Goal: Task Accomplishment & Management: Complete application form

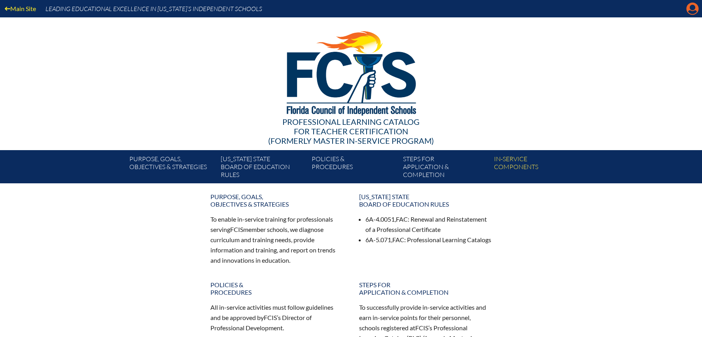
click at [692, 9] on icon "Manage account" at bounding box center [692, 8] width 13 height 13
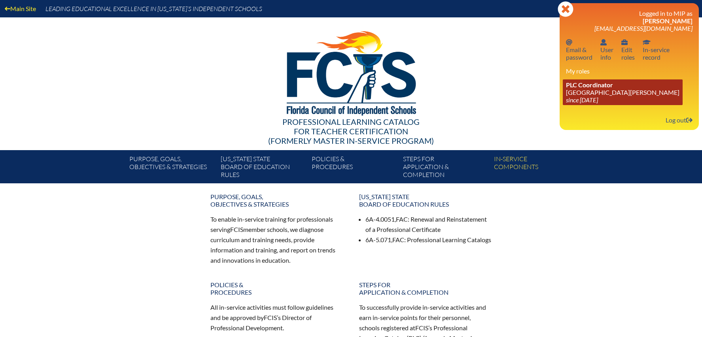
click at [594, 94] on link "PLC Coordinator [GEOGRAPHIC_DATA][PERSON_NAME] since [DATE]" at bounding box center [623, 92] width 120 height 26
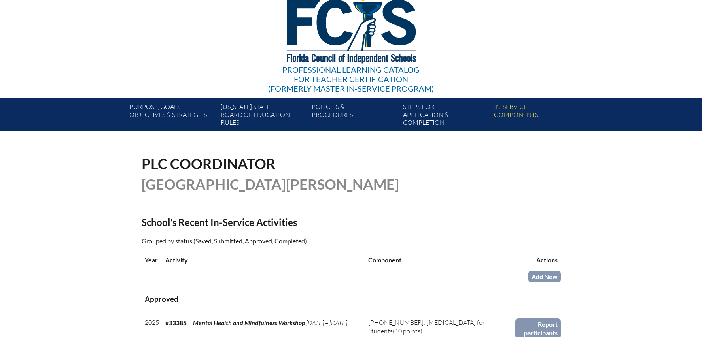
scroll to position [158, 0]
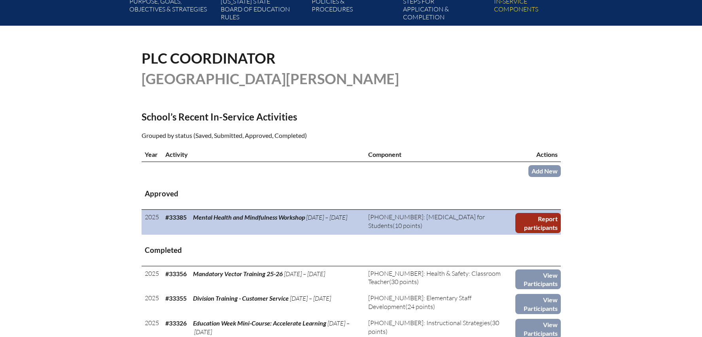
click at [534, 216] on link "Report participants" at bounding box center [537, 223] width 45 height 20
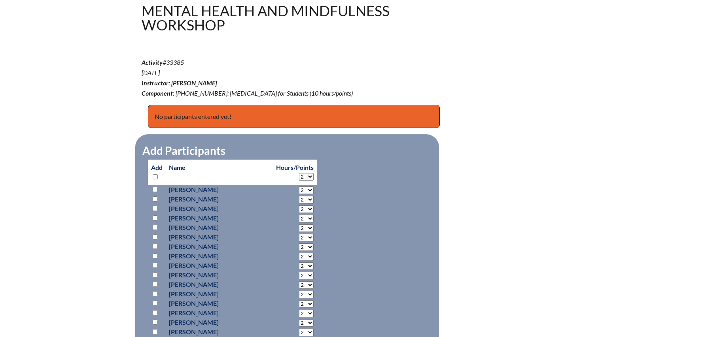
scroll to position [284, 0]
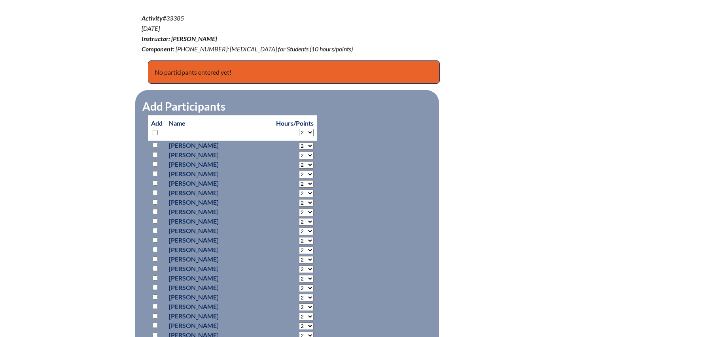
click at [155, 209] on input "checkbox" at bounding box center [155, 211] width 5 height 5
checkbox input "true"
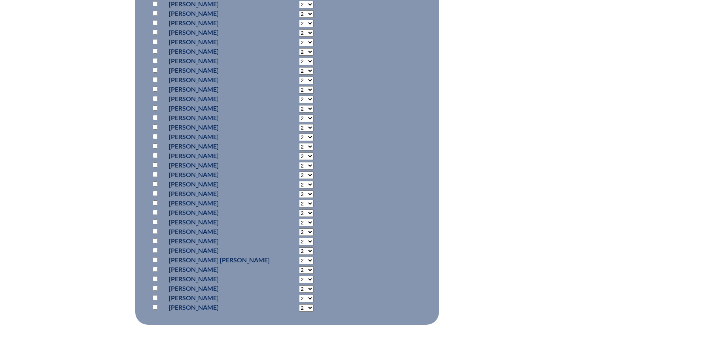
scroll to position [696, 0]
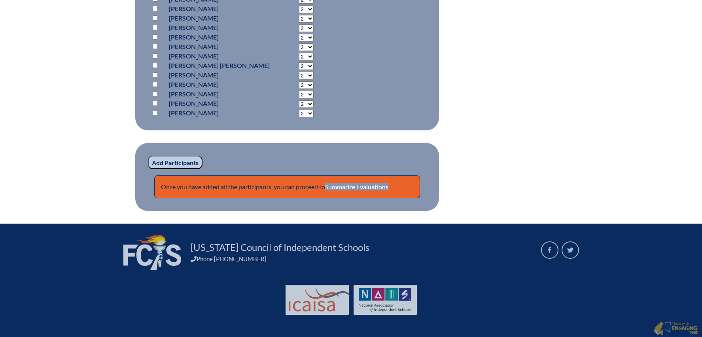
click at [169, 161] on input "Add Participants" at bounding box center [175, 162] width 55 height 13
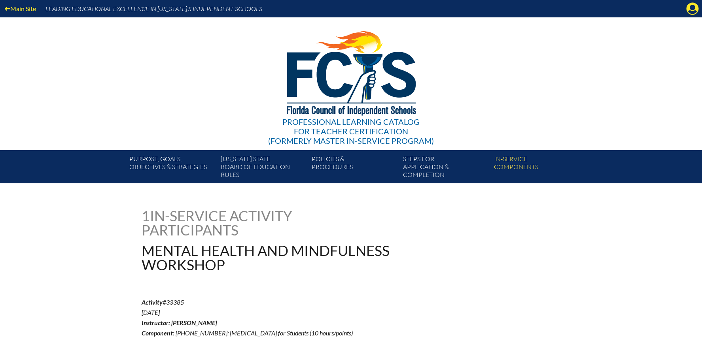
scroll to position [730, 0]
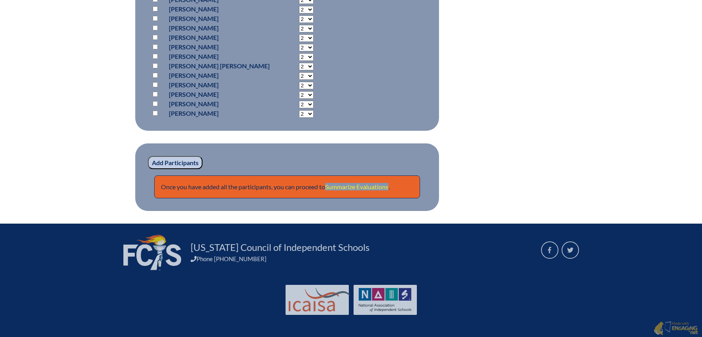
click at [375, 185] on link "Summarize Evaluations" at bounding box center [356, 187] width 63 height 8
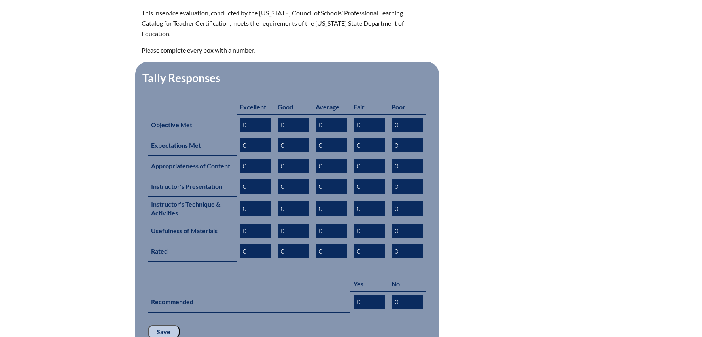
scroll to position [291, 0]
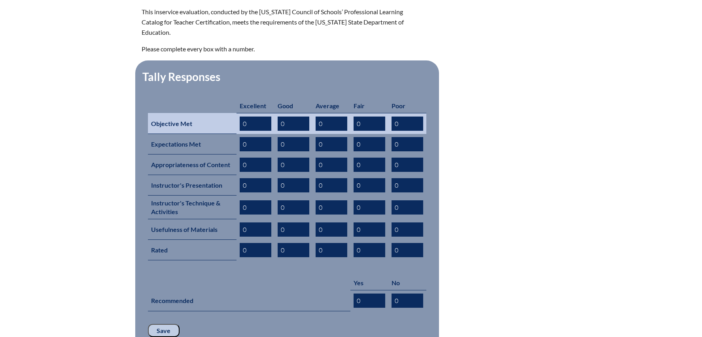
click at [287, 117] on input "0" at bounding box center [294, 124] width 32 height 14
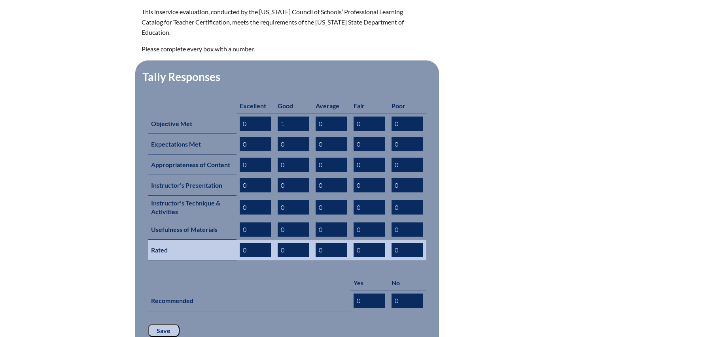
type input "1"
click at [288, 243] on input "0" at bounding box center [294, 250] width 32 height 14
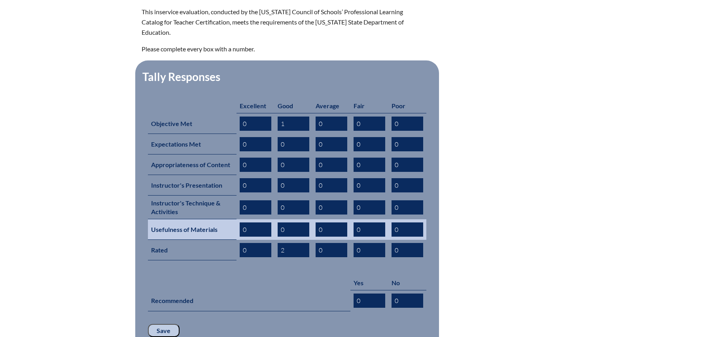
type input "2"
click at [286, 223] on input "0" at bounding box center [294, 230] width 32 height 14
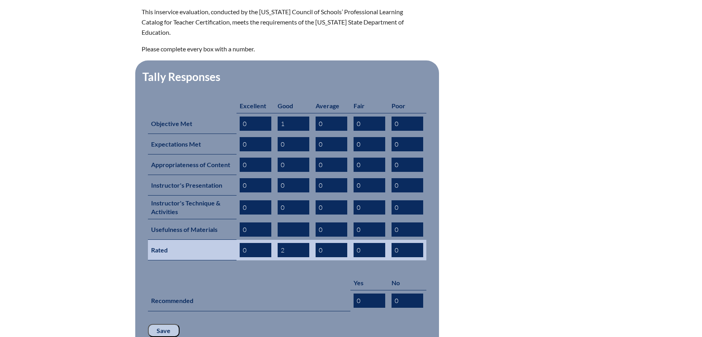
click at [288, 243] on input "2" at bounding box center [294, 250] width 32 height 14
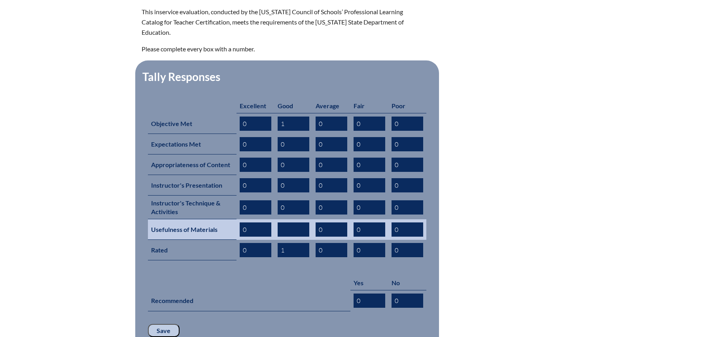
type input "1"
click at [289, 223] on input "text" at bounding box center [294, 230] width 32 height 14
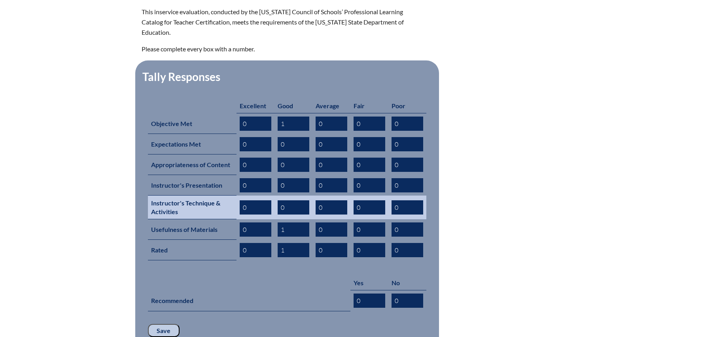
type input "1"
click at [288, 201] on input "text" at bounding box center [294, 208] width 32 height 14
type input "0"
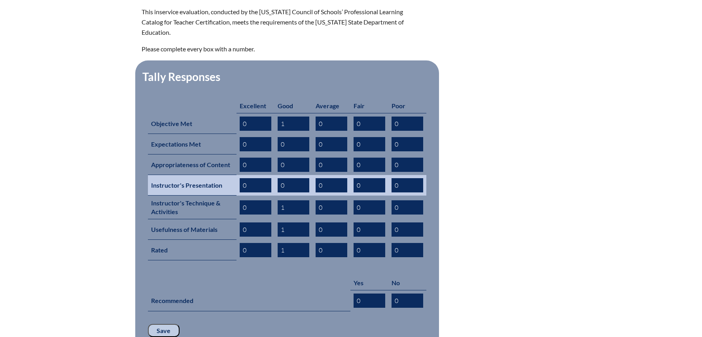
type input "1"
click at [288, 178] on input "0" at bounding box center [294, 185] width 32 height 14
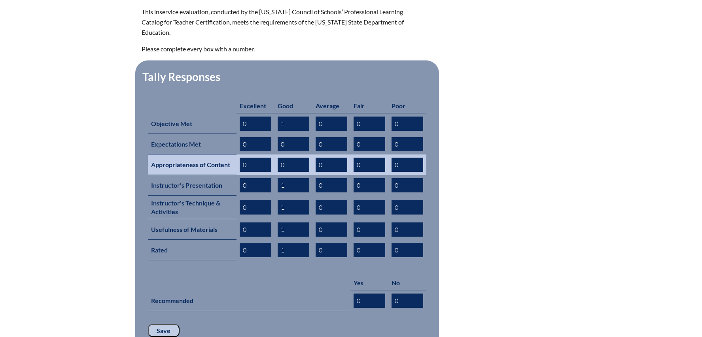
type input "1"
click at [290, 158] on input "0" at bounding box center [294, 165] width 32 height 14
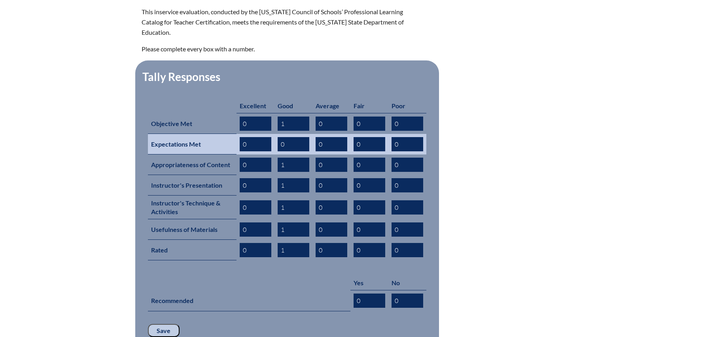
type input "1"
click at [289, 137] on input "text" at bounding box center [294, 144] width 32 height 14
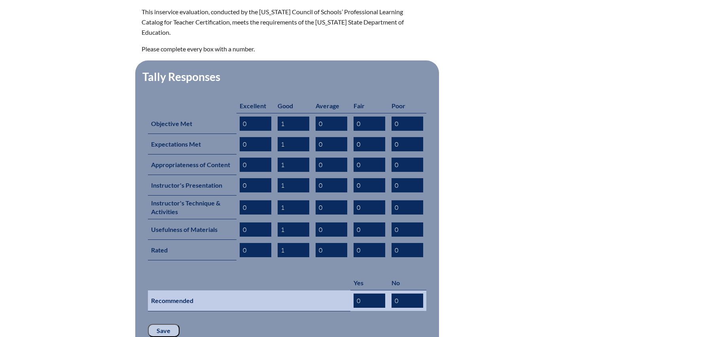
type input "1"
click at [361, 294] on input "0" at bounding box center [370, 301] width 32 height 14
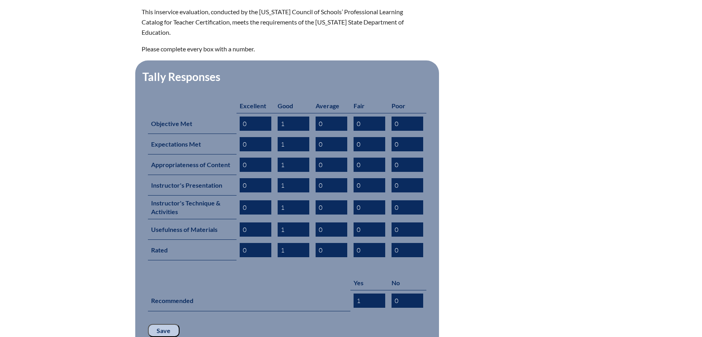
type input "1"
click at [163, 324] on input "Save" at bounding box center [164, 330] width 32 height 13
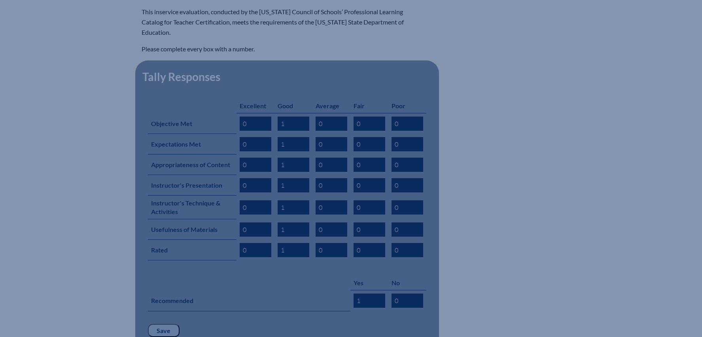
click at [164, 324] on input "Save" at bounding box center [164, 330] width 32 height 13
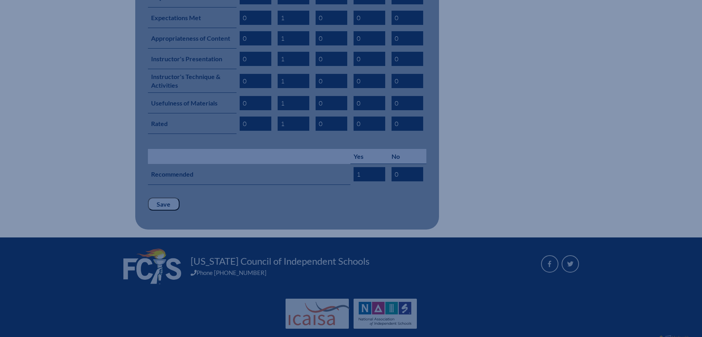
scroll to position [418, 0]
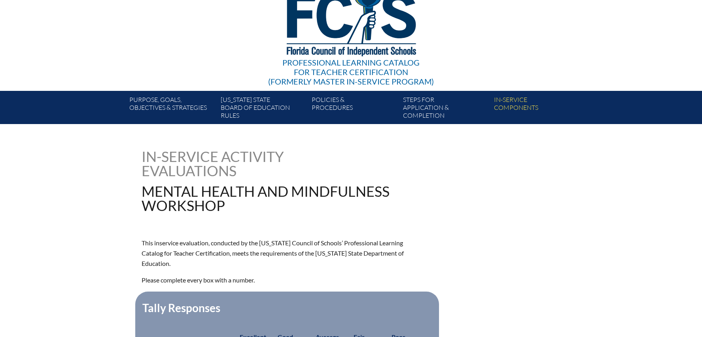
scroll to position [371, 0]
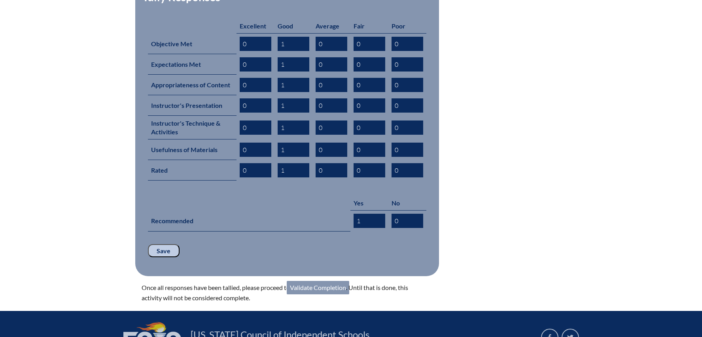
click at [319, 281] on link "Validate Completion" at bounding box center [318, 287] width 62 height 13
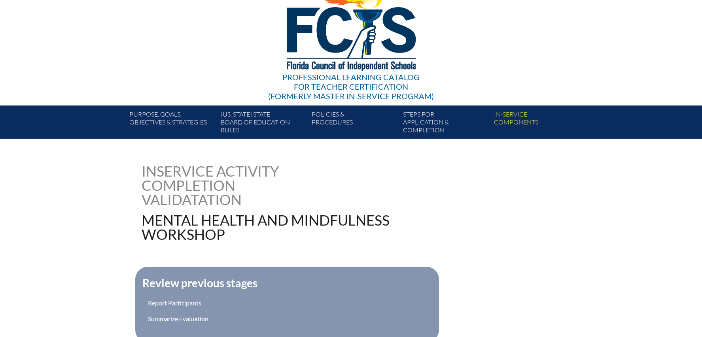
scroll to position [158, 0]
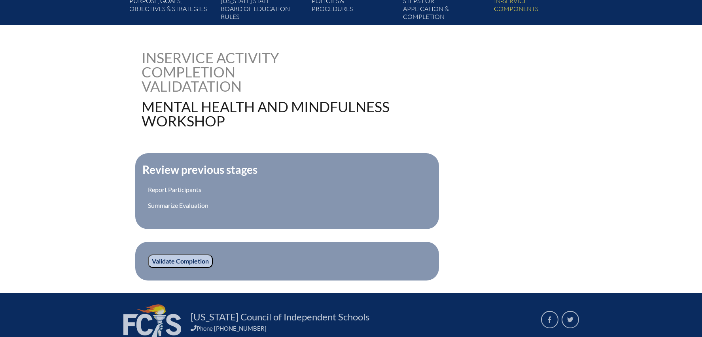
click at [176, 259] on input "Validate Completion" at bounding box center [180, 261] width 65 height 13
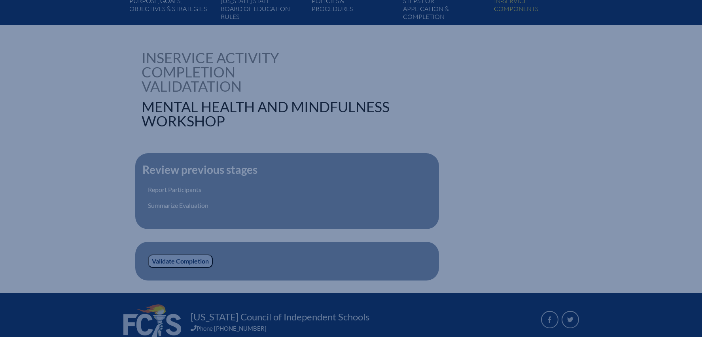
click at [176, 259] on input "Validate Completion" at bounding box center [180, 261] width 65 height 13
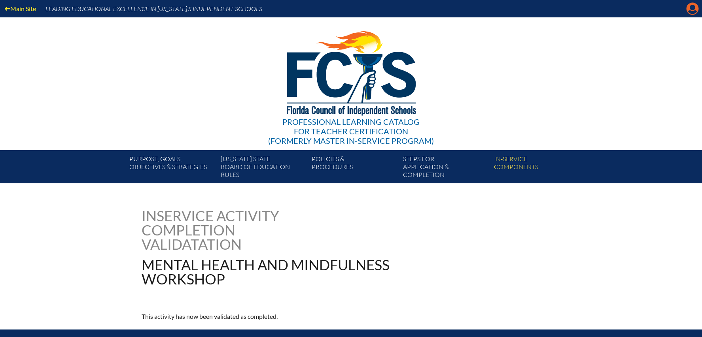
click at [691, 10] on icon at bounding box center [693, 9] width 12 height 12
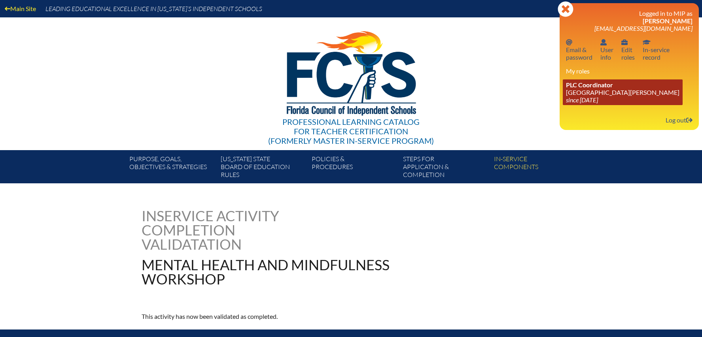
click at [578, 90] on link "PLC Coordinator St. Johns Country Day School since 2022 Aug 3" at bounding box center [623, 92] width 120 height 26
click at [586, 89] on link "PLC Coordinator St. Johns Country Day School since 2022 Aug 3" at bounding box center [623, 92] width 120 height 26
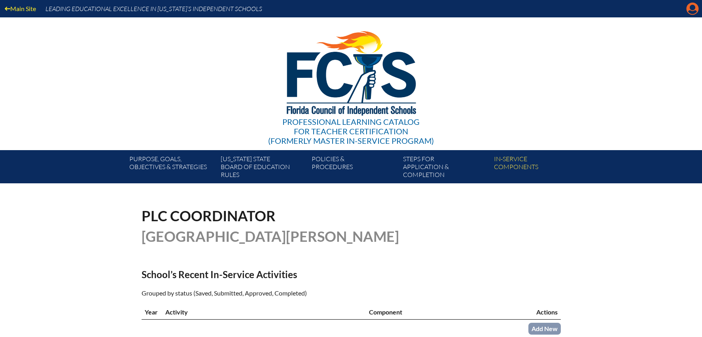
drag, startPoint x: 692, startPoint y: 8, endPoint x: 691, endPoint y: 13, distance: 5.1
click at [692, 8] on icon "Manage account" at bounding box center [692, 8] width 13 height 13
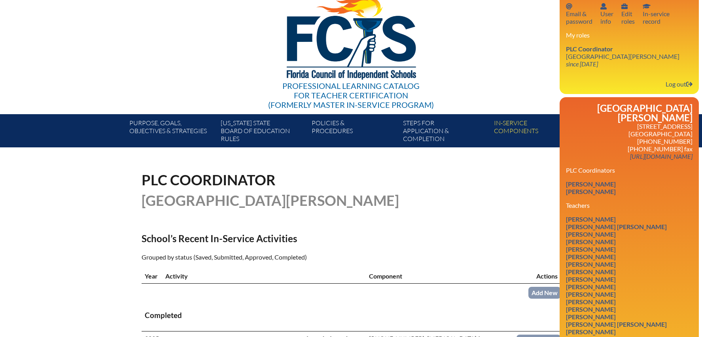
scroll to position [145, 0]
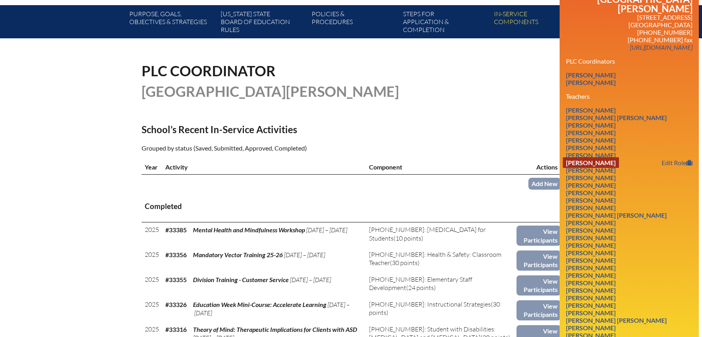
click at [610, 157] on link "John Dwyer-Wessling" at bounding box center [591, 162] width 56 height 11
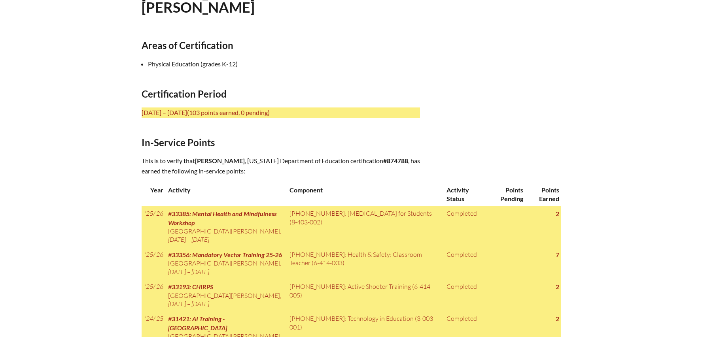
scroll to position [250, 0]
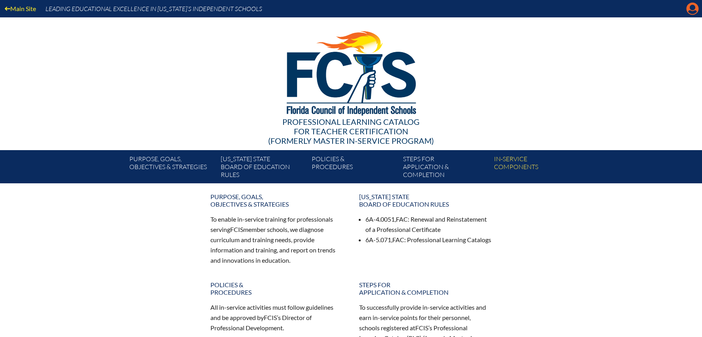
click at [690, 8] on icon "Manage account" at bounding box center [692, 8] width 13 height 13
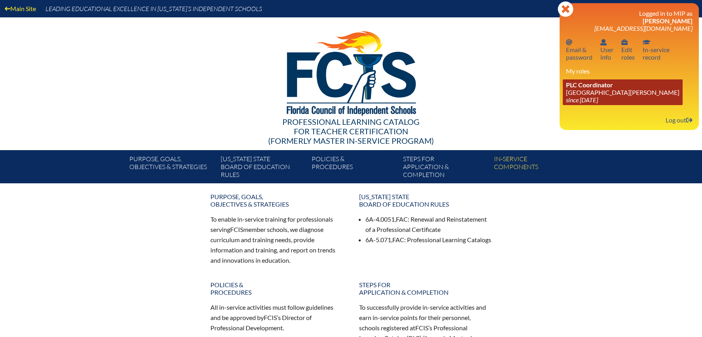
click at [603, 85] on span "PLC Coordinator" at bounding box center [589, 85] width 47 height 8
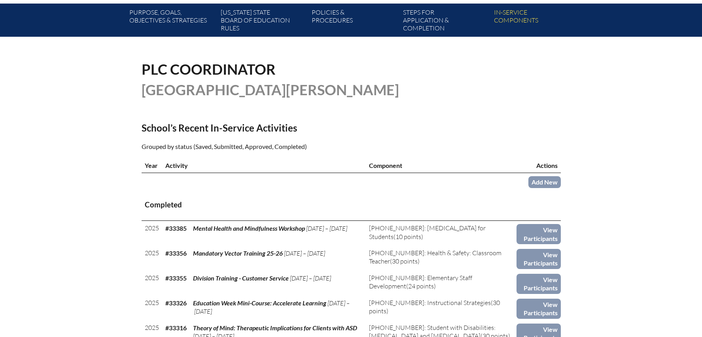
scroll to position [152, 0]
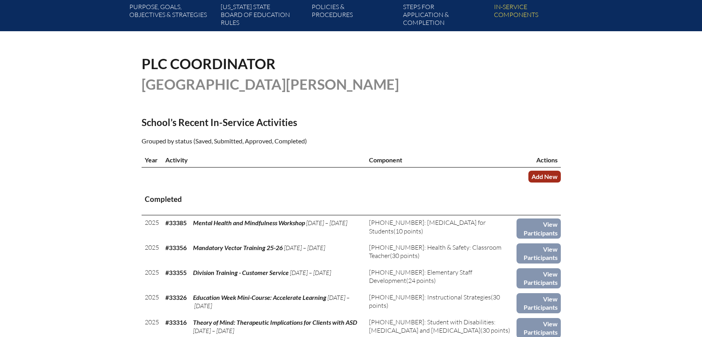
click at [555, 175] on link "Add New" at bounding box center [544, 176] width 32 height 11
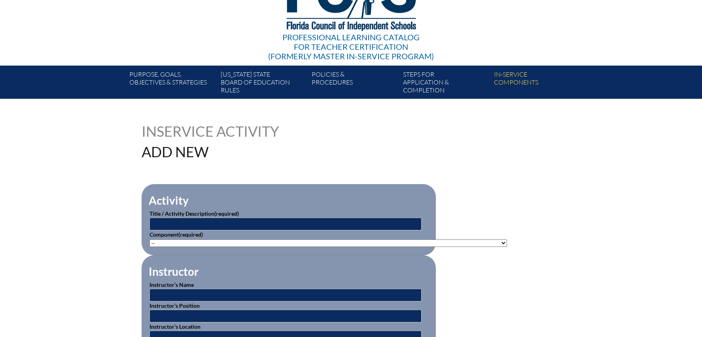
scroll to position [123, 0]
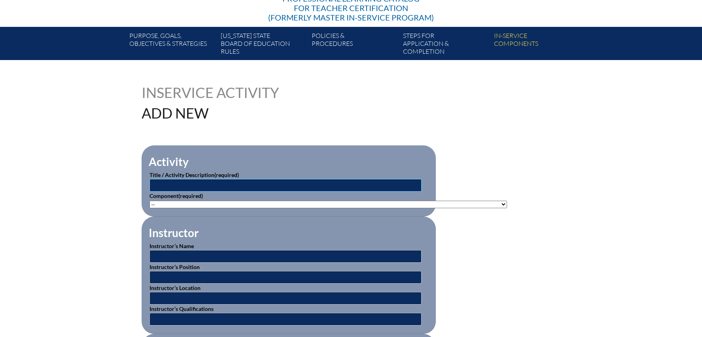
click at [179, 181] on input "text" at bounding box center [285, 185] width 272 height 13
type input "Advisory Training"
click at [253, 202] on select"]"] "-- [PHONE_NUMBER]: Appropriate Art Activities [PHONE_NUMBER]: Concept and Art P…" at bounding box center [328, 205] width 358 height 8
select select"]"] "20489"
click at [193, 255] on input "text" at bounding box center [285, 256] width 272 height 13
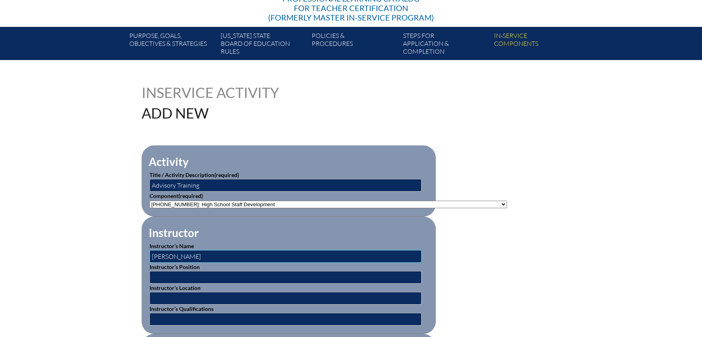
type input "[PERSON_NAME]"
click at [183, 320] on input "text" at bounding box center [285, 319] width 272 height 13
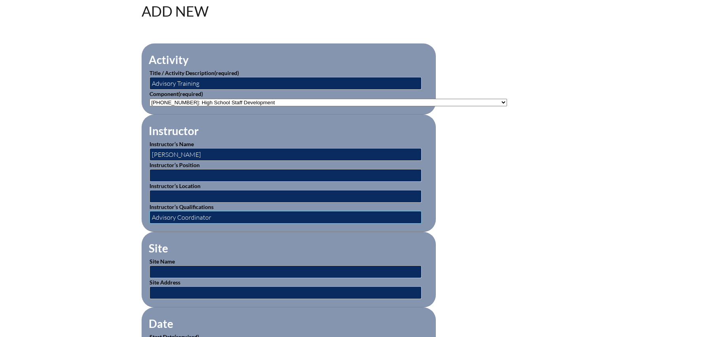
scroll to position [227, 0]
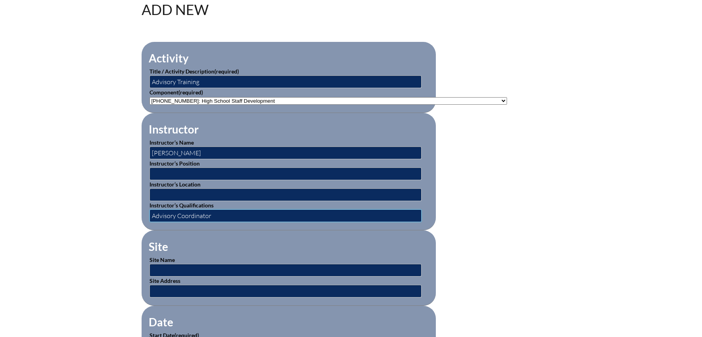
type input "Advisory Coordinator"
click at [182, 264] on input "text" at bounding box center [285, 270] width 272 height 13
type input "[GEOGRAPHIC_DATA][PERSON_NAME]"
click at [164, 285] on input "text" at bounding box center [285, 291] width 272 height 13
type input "[STREET_ADDRESS]. [GEOGRAPHIC_DATA], [GEOGRAPHIC_DATA]"
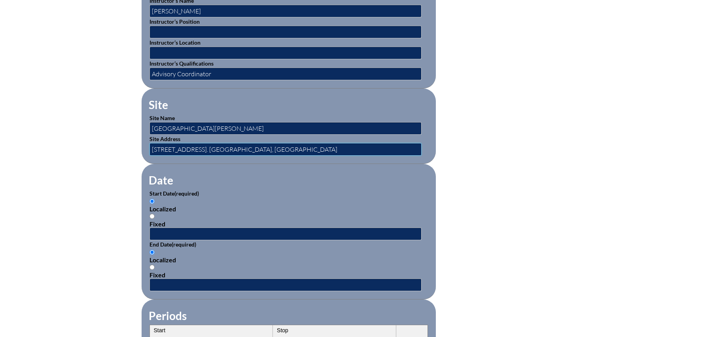
scroll to position [380, 0]
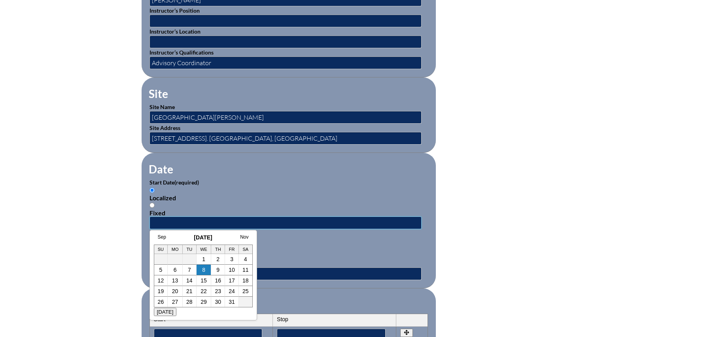
click at [187, 217] on input "text" at bounding box center [285, 223] width 272 height 13
click at [176, 272] on link "6" at bounding box center [175, 270] width 3 height 6
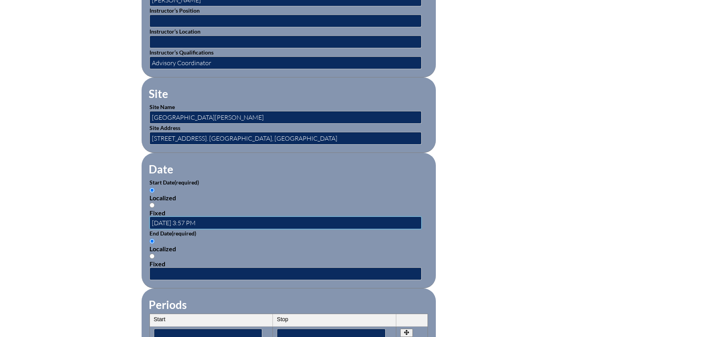
click at [198, 217] on input "[DATE] 3:57 PM" at bounding box center [285, 223] width 272 height 13
type input "[DATE] 3:15 PM"
click at [189, 269] on input "text" at bounding box center [285, 274] width 272 height 13
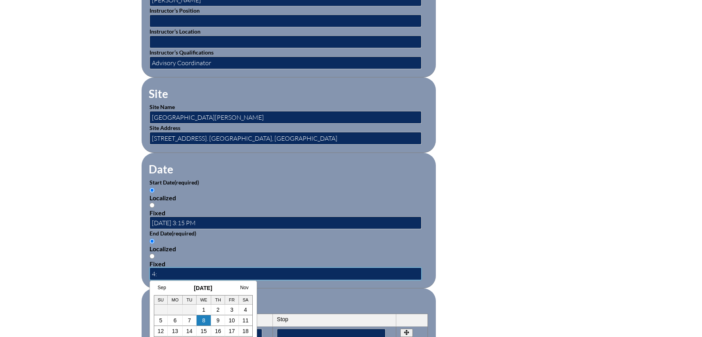
type input "4"
click at [183, 319] on td "7" at bounding box center [190, 321] width 14 height 11
click at [176, 320] on link "6" at bounding box center [175, 321] width 3 height 6
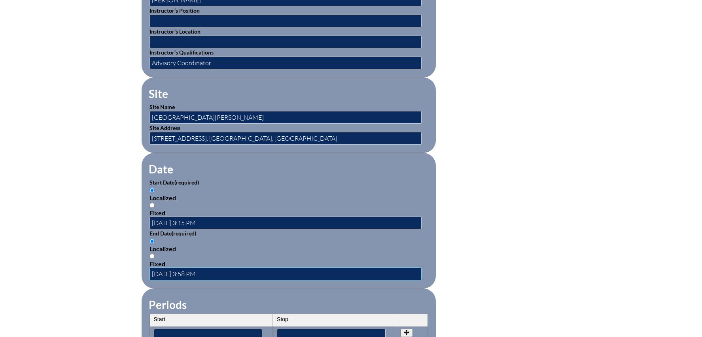
click at [199, 270] on input "[DATE] 3:58 PM" at bounding box center [285, 274] width 272 height 13
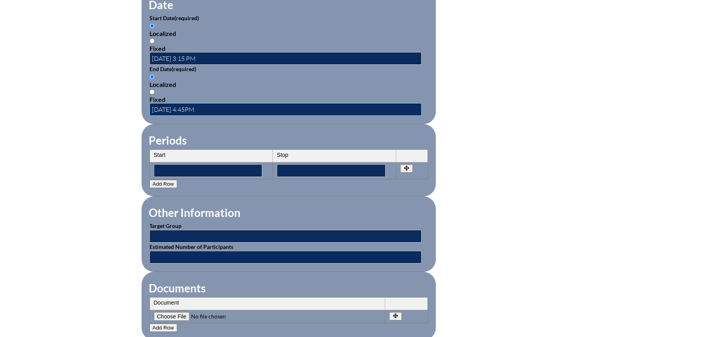
scroll to position [545, 0]
type input "[DATE] 4:45PM"
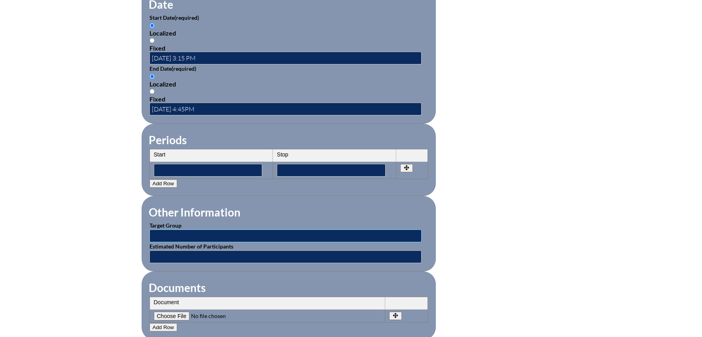
click at [190, 230] on input "text" at bounding box center [285, 236] width 272 height 13
type input "Faculty"
click at [189, 253] on input "text" at bounding box center [285, 257] width 272 height 13
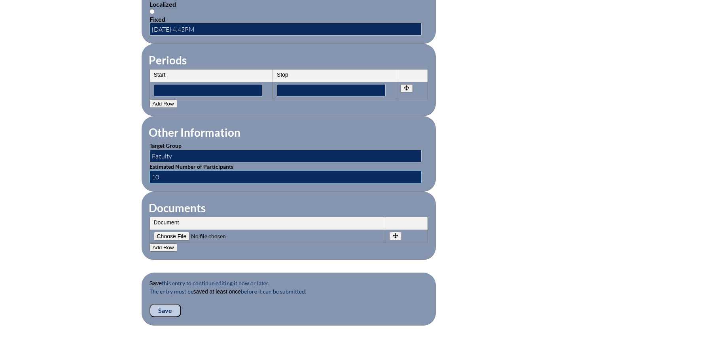
scroll to position [676, 0]
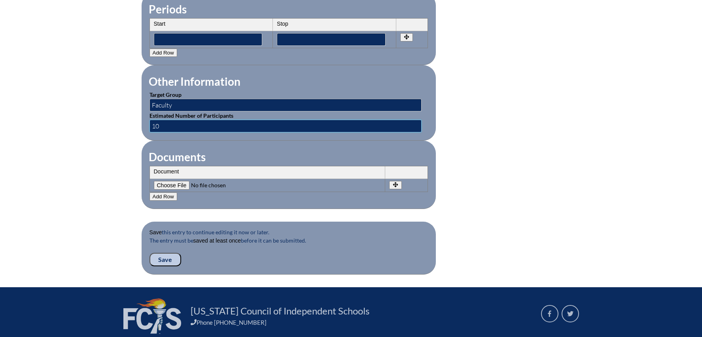
type input "10"
click at [169, 254] on input "Save" at bounding box center [165, 259] width 32 height 13
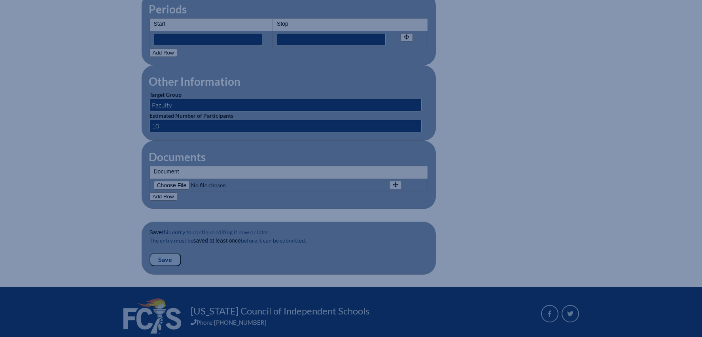
click at [169, 254] on input "Save" at bounding box center [165, 259] width 32 height 13
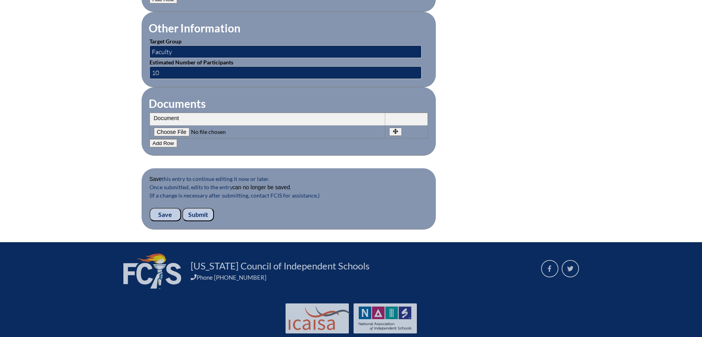
scroll to position [729, 0]
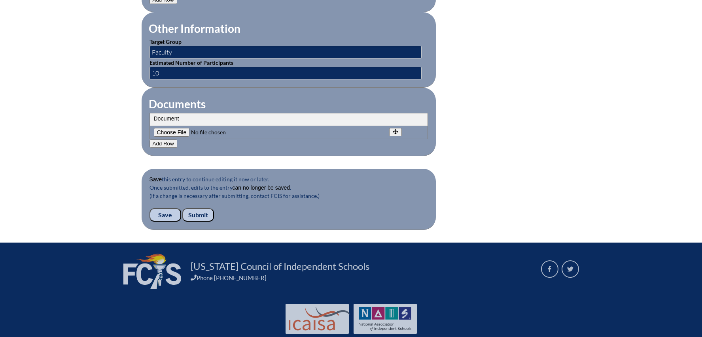
click at [201, 210] on input "Submit" at bounding box center [198, 214] width 32 height 13
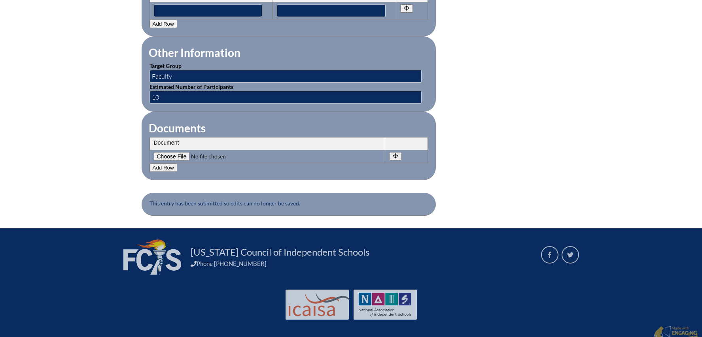
scroll to position [379, 0]
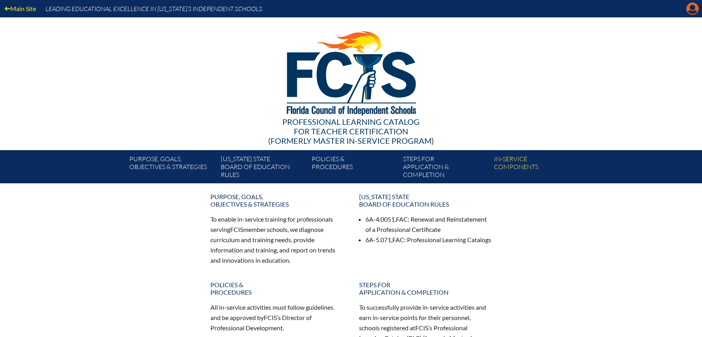
click at [693, 11] on icon "Manage account" at bounding box center [692, 8] width 13 height 13
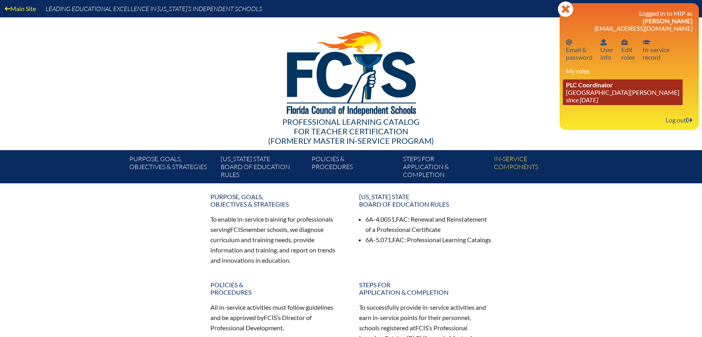
click at [588, 89] on link "PLC Coordinator [GEOGRAPHIC_DATA][PERSON_NAME] since [DATE]" at bounding box center [623, 92] width 120 height 26
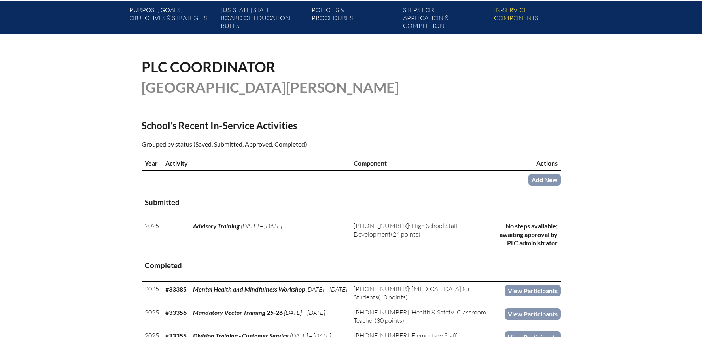
scroll to position [166, 0]
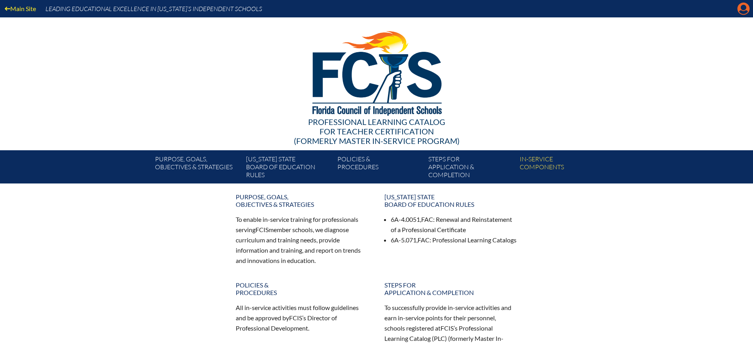
click at [740, 10] on icon at bounding box center [744, 9] width 12 height 12
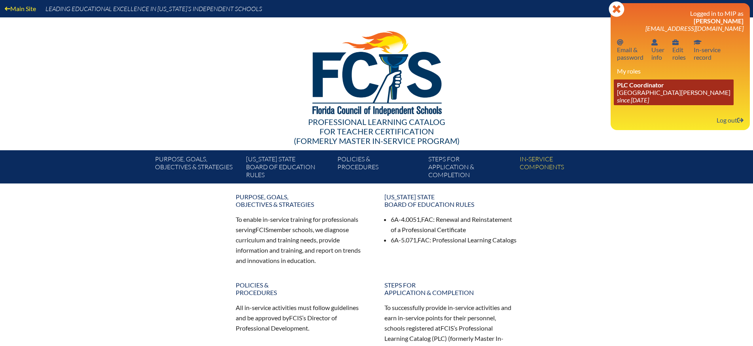
click at [644, 88] on link "PLC Coordinator [GEOGRAPHIC_DATA][PERSON_NAME] since [DATE]" at bounding box center [674, 92] width 120 height 26
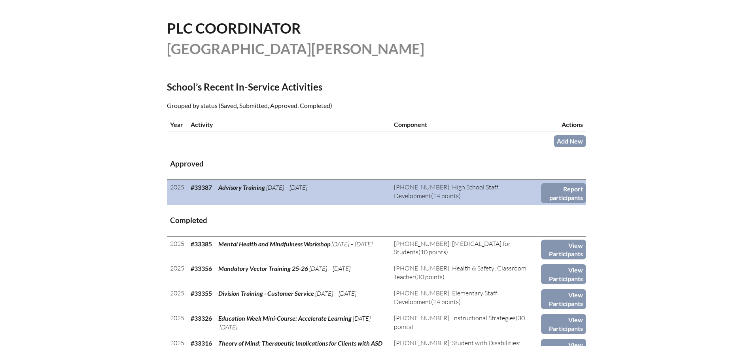
scroll to position [224, 0]
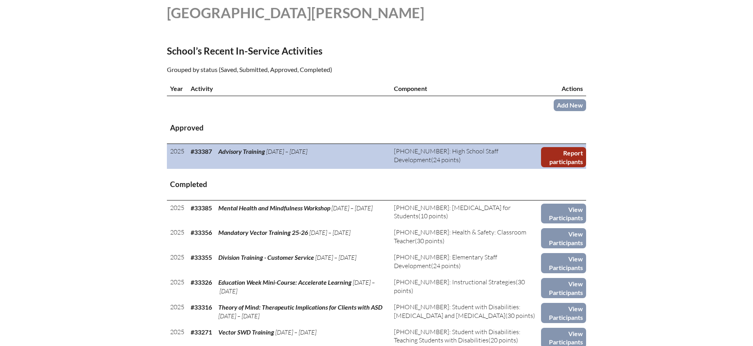
click at [564, 155] on link "Report participants" at bounding box center [563, 157] width 45 height 20
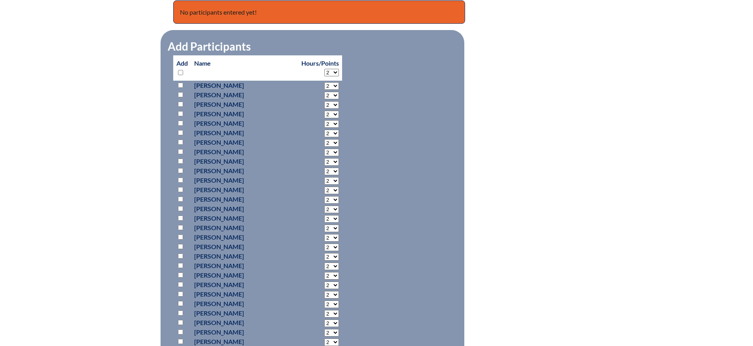
scroll to position [331, 0]
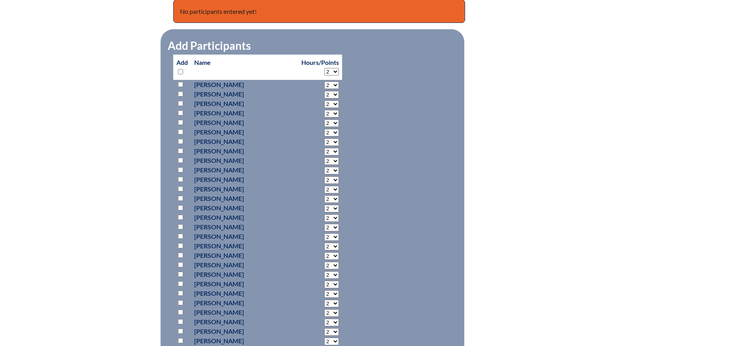
click at [184, 102] on p at bounding box center [181, 103] width 11 height 9
click at [181, 102] on input "checkbox" at bounding box center [180, 103] width 5 height 5
checkbox input "true"
click at [181, 130] on input "checkbox" at bounding box center [180, 131] width 5 height 5
checkbox input "true"
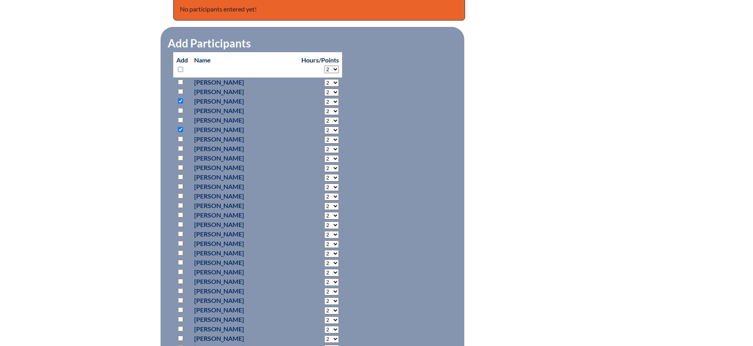
scroll to position [334, 0]
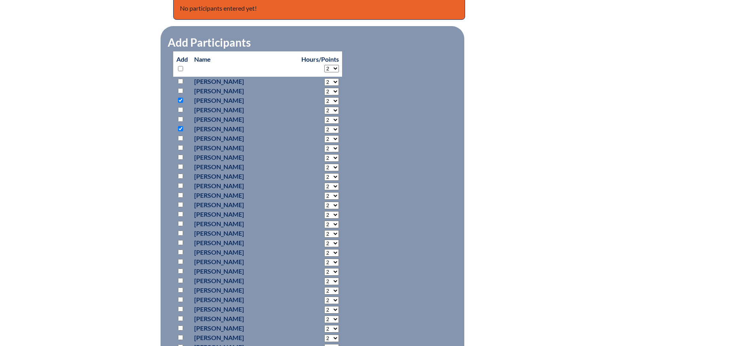
click at [181, 165] on input "checkbox" at bounding box center [180, 166] width 5 height 5
checkbox input "true"
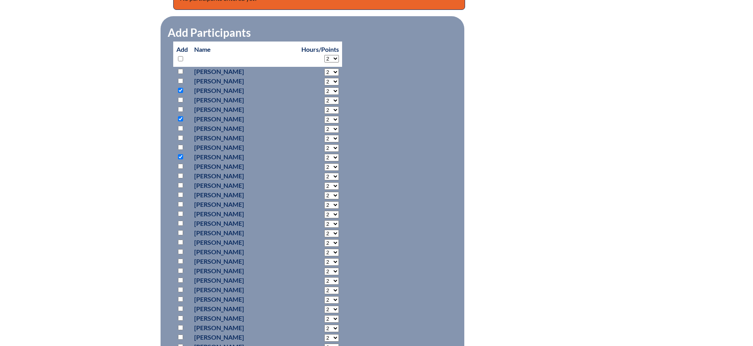
scroll to position [345, 0]
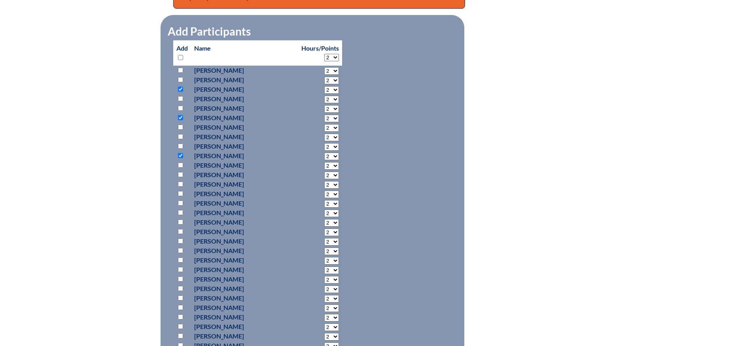
click at [181, 165] on input "checkbox" at bounding box center [180, 165] width 5 height 5
checkbox input "true"
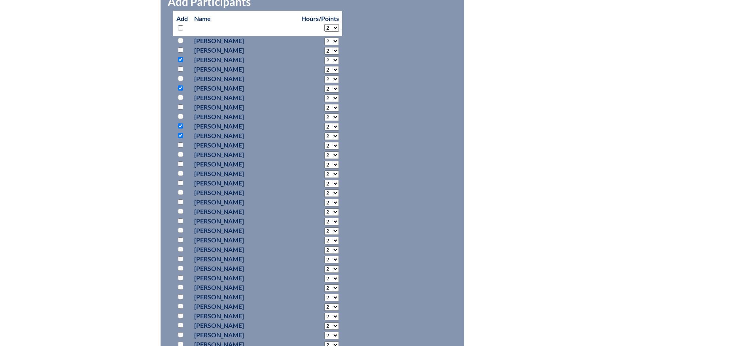
scroll to position [375, 0]
click at [179, 171] on input "checkbox" at bounding box center [180, 172] width 5 height 5
checkbox input "true"
click at [180, 123] on input "checkbox" at bounding box center [180, 125] width 5 height 5
checkbox input "false"
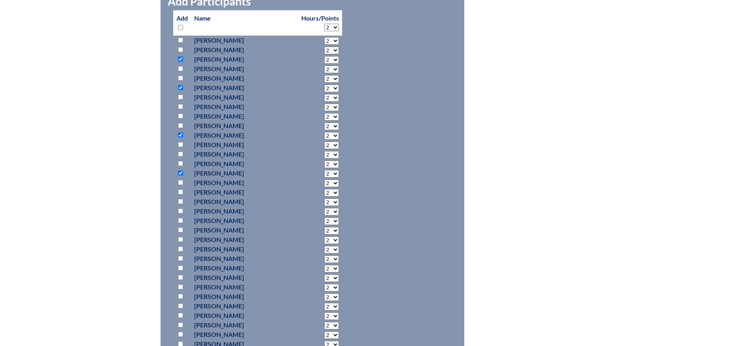
click at [182, 135] on input "checkbox" at bounding box center [180, 134] width 5 height 5
checkbox input "false"
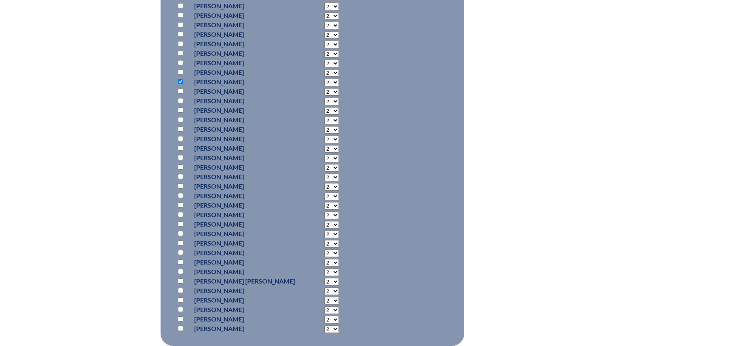
scroll to position [468, 0]
click at [180, 324] on input "checkbox" at bounding box center [180, 326] width 5 height 5
checkbox input "true"
click at [182, 221] on input "checkbox" at bounding box center [180, 222] width 5 height 5
checkbox input "true"
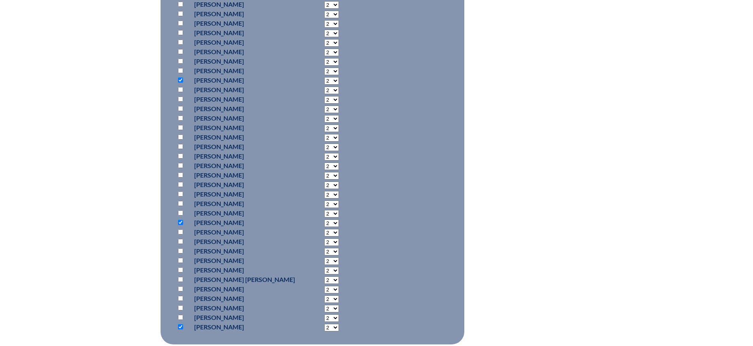
click at [180, 185] on input "checkbox" at bounding box center [180, 184] width 5 height 5
checkbox input "true"
click at [181, 172] on input "checkbox" at bounding box center [180, 174] width 5 height 5
checkbox input "true"
click at [181, 155] on input "checkbox" at bounding box center [180, 155] width 5 height 5
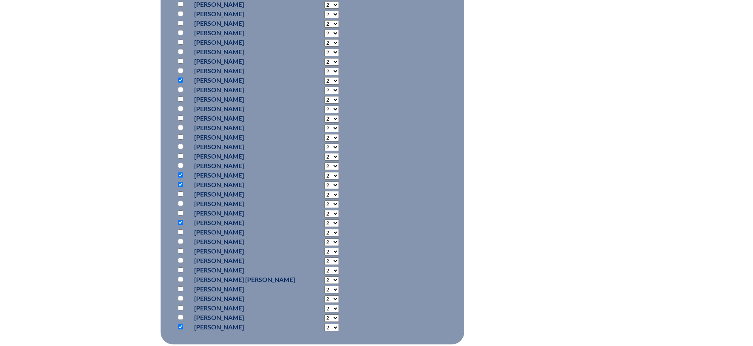
checkbox input "true"
click at [182, 136] on input "checkbox" at bounding box center [180, 136] width 5 height 5
checkbox input "true"
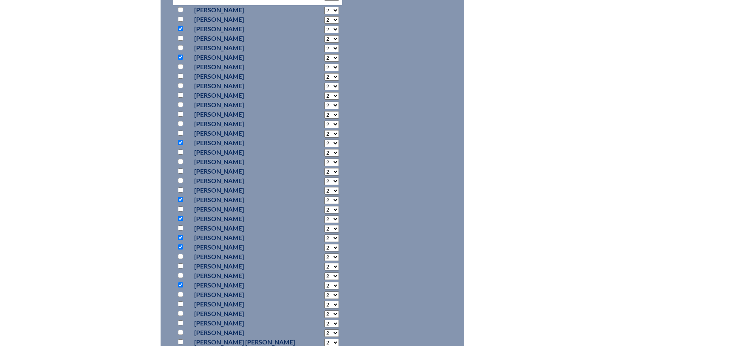
scroll to position [405, 0]
click at [180, 105] on input "checkbox" at bounding box center [180, 105] width 5 height 5
checkbox input "true"
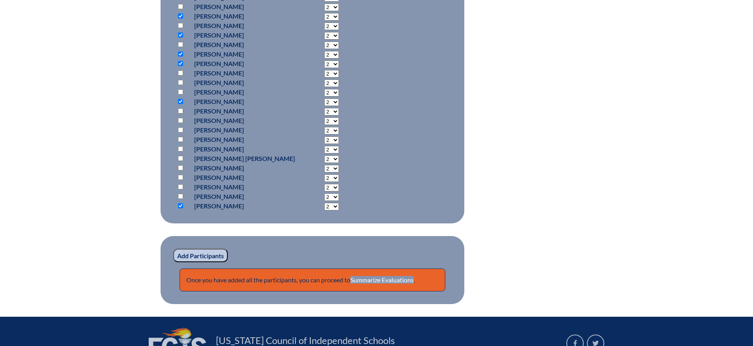
scroll to position [628, 0]
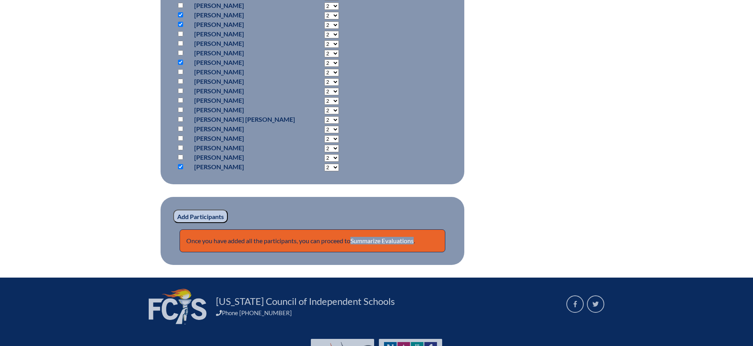
click at [201, 216] on input "Add Participants" at bounding box center [200, 216] width 55 height 13
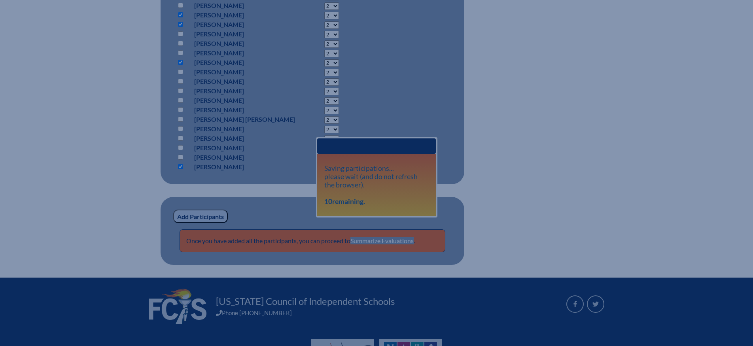
click at [201, 216] on input "Add Participants" at bounding box center [200, 216] width 55 height 13
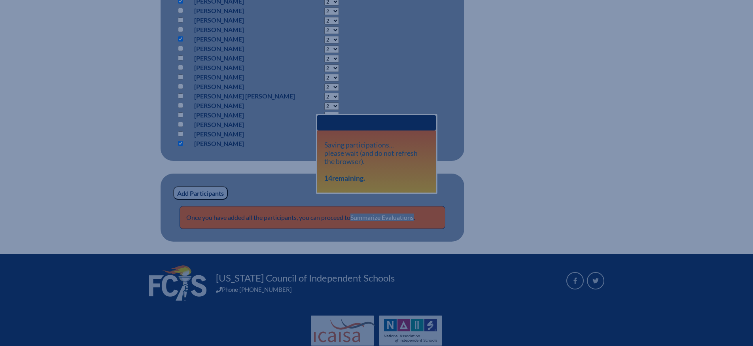
scroll to position [674, 0]
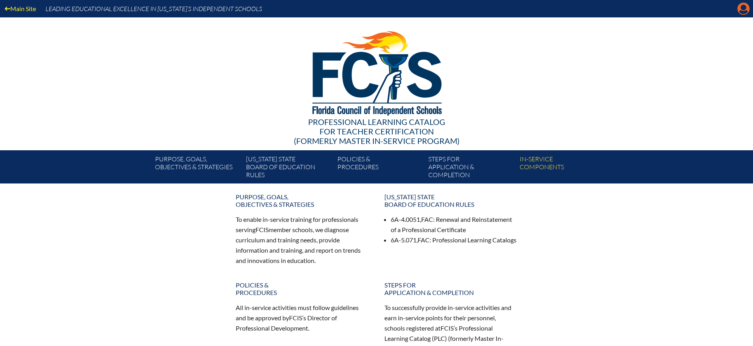
click at [744, 10] on icon at bounding box center [744, 9] width 12 height 12
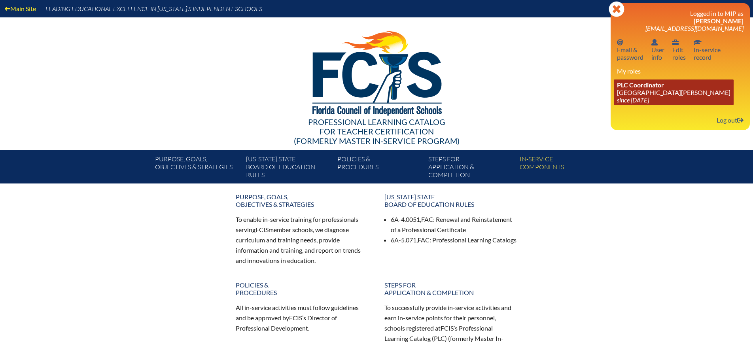
click at [639, 88] on link "PLC Coordinator [GEOGRAPHIC_DATA][PERSON_NAME] since [DATE]" at bounding box center [674, 92] width 120 height 26
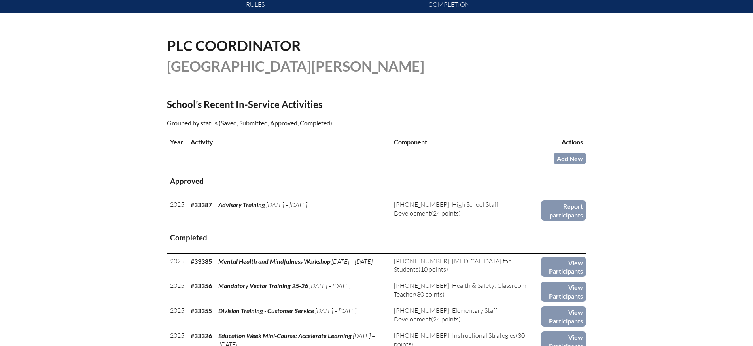
scroll to position [182, 0]
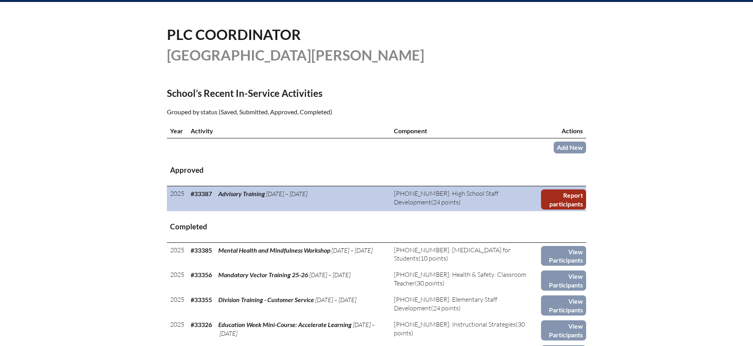
click at [574, 202] on link "Report participants" at bounding box center [563, 199] width 45 height 20
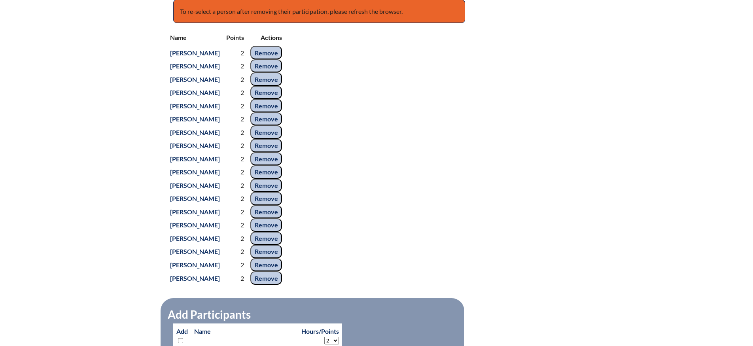
scroll to position [350, 0]
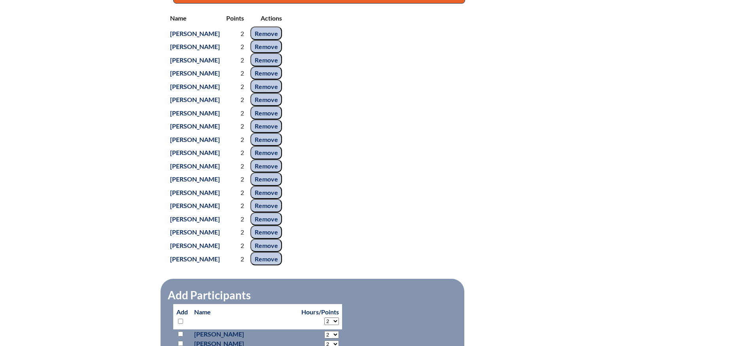
click at [280, 40] on input "Remove" at bounding box center [266, 32] width 32 height 13
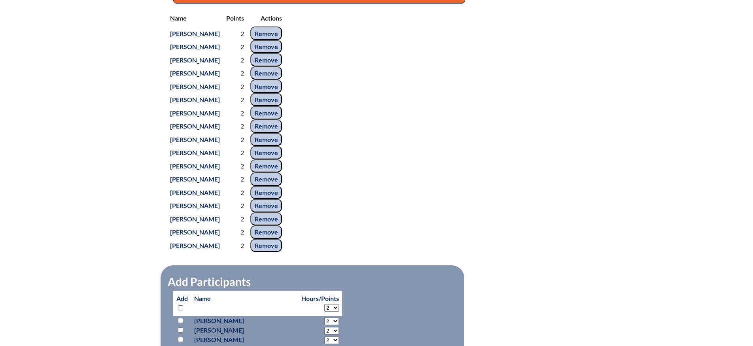
click at [282, 53] on input "Remove" at bounding box center [266, 46] width 32 height 13
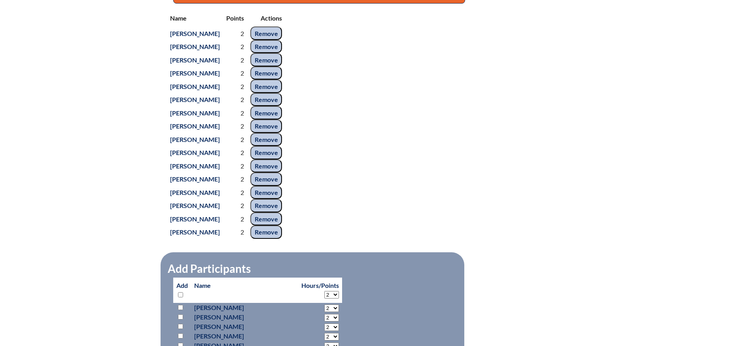
click at [282, 80] on input "Remove" at bounding box center [266, 72] width 32 height 13
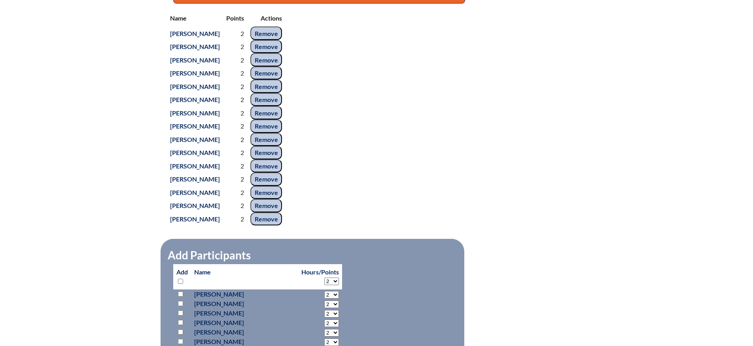
click at [278, 93] on input "Remove" at bounding box center [266, 85] width 32 height 13
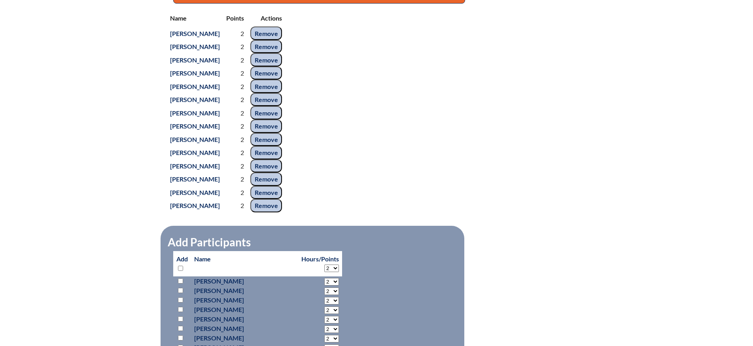
click at [282, 106] on input "Remove" at bounding box center [266, 99] width 32 height 13
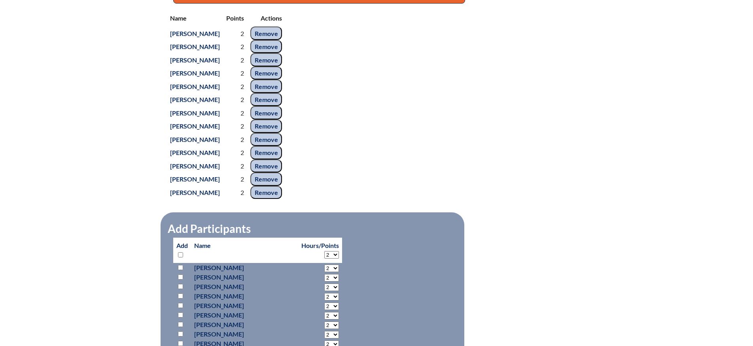
click at [281, 119] on input "Remove" at bounding box center [266, 112] width 32 height 13
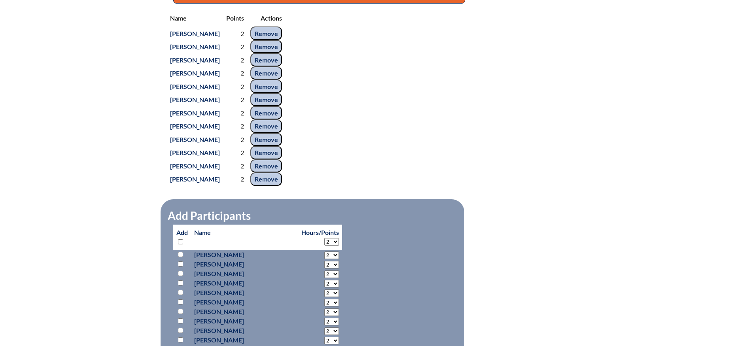
click at [282, 133] on input "Remove" at bounding box center [266, 125] width 32 height 13
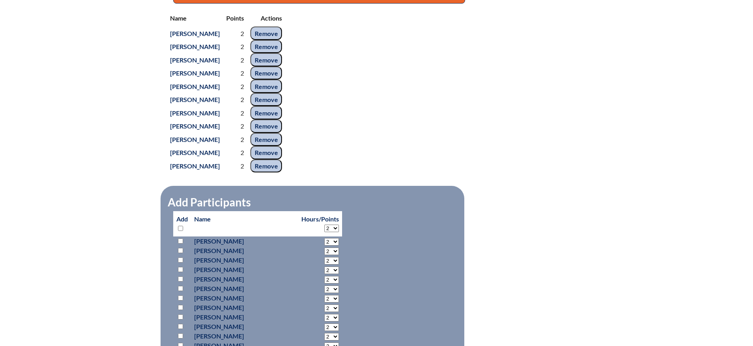
click at [282, 159] on input "Remove" at bounding box center [266, 152] width 32 height 13
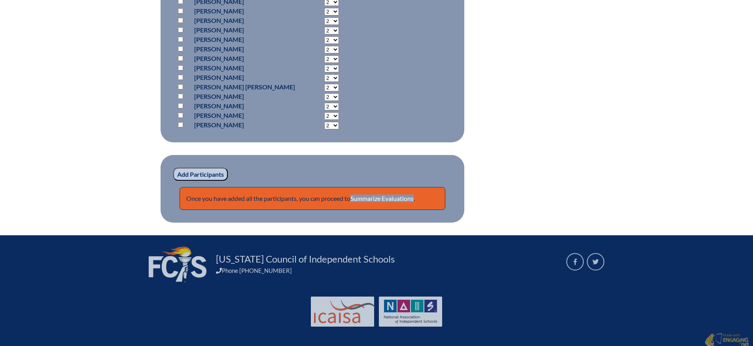
scroll to position [755, 0]
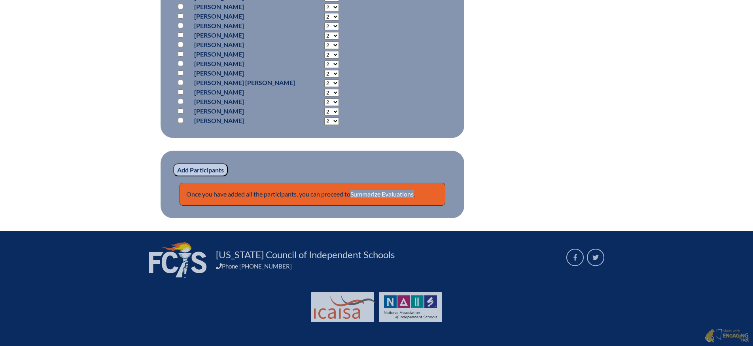
click at [211, 171] on input "Add Participants" at bounding box center [200, 169] width 55 height 13
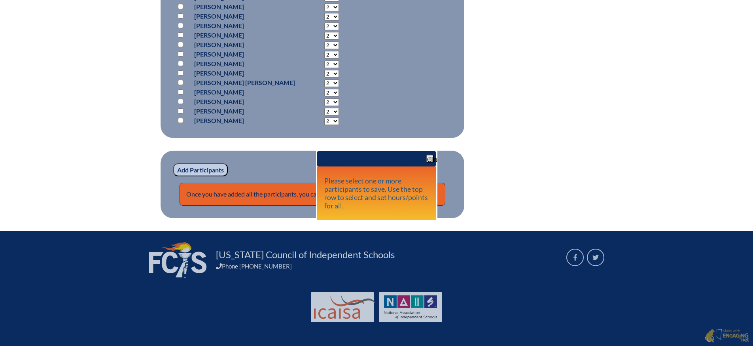
click at [441, 183] on p "Once you have added all the participants, you can proceed to Summarize Evaluati…" at bounding box center [313, 194] width 266 height 23
click at [252, 172] on p "Add Participants" at bounding box center [312, 169] width 278 height 13
click at [320, 151] on div "Close" at bounding box center [376, 158] width 119 height 15
click at [262, 183] on p "Once you have added all the participants, you can proceed to Summarize Evaluati…" at bounding box center [313, 194] width 266 height 23
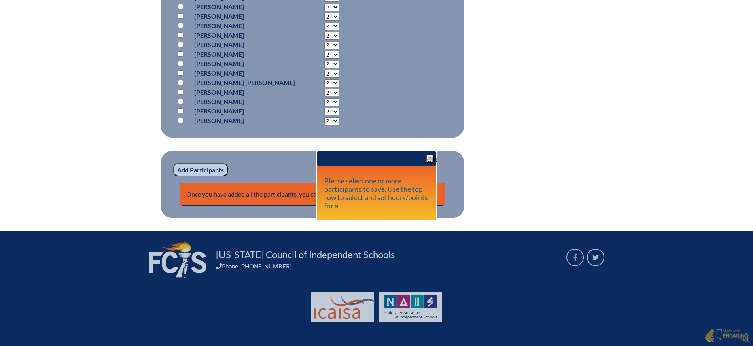
click at [214, 202] on p "Once you have added all the participants, you can proceed to Summarize Evaluati…" at bounding box center [313, 194] width 266 height 23
click at [256, 196] on p "Once you have added all the participants, you can proceed to Summarize Evaluati…" at bounding box center [313, 194] width 266 height 23
click at [431, 155] on span "button" at bounding box center [430, 158] width 6 height 6
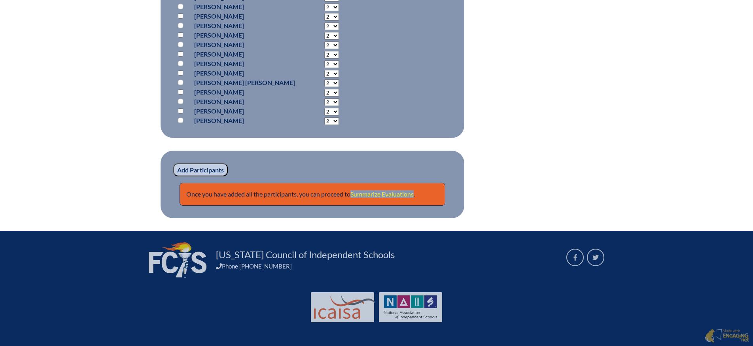
click at [401, 194] on link "Summarize Evaluations" at bounding box center [381, 194] width 63 height 8
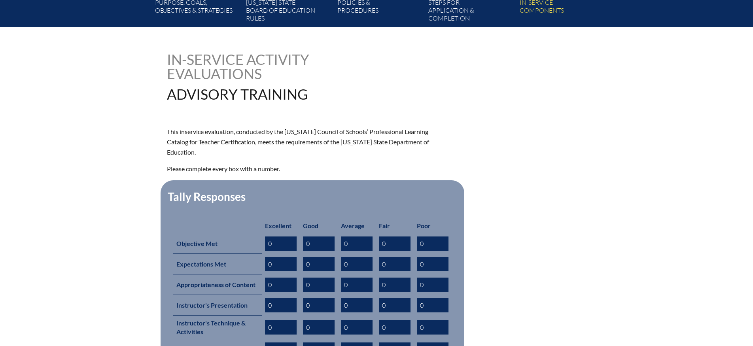
scroll to position [270, 0]
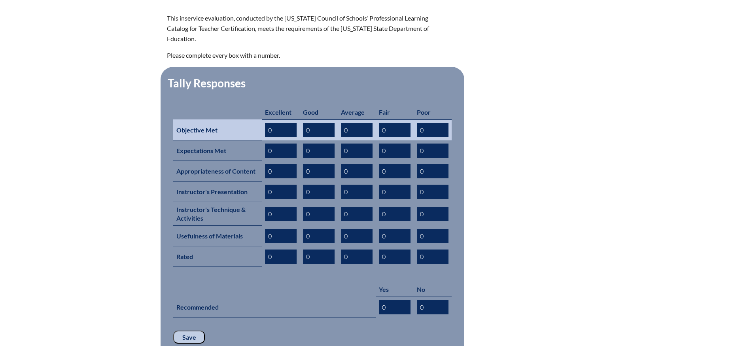
click at [280, 123] on input "0" at bounding box center [281, 130] width 32 height 14
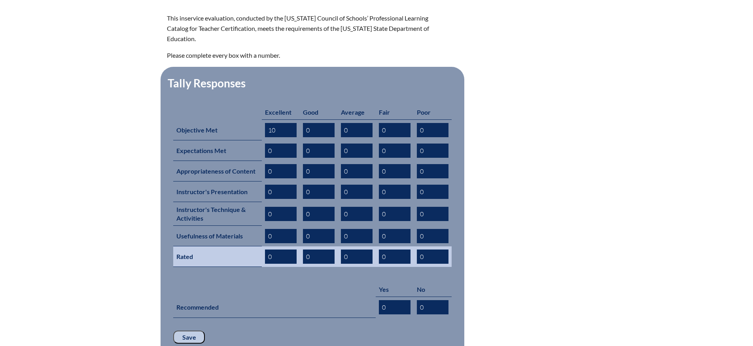
type input "10"
click at [285, 250] on input "0" at bounding box center [281, 257] width 32 height 14
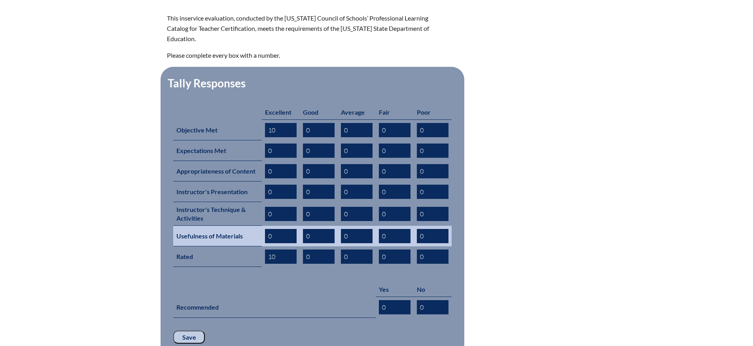
type input "10"
click at [280, 229] on input "0" at bounding box center [281, 236] width 32 height 14
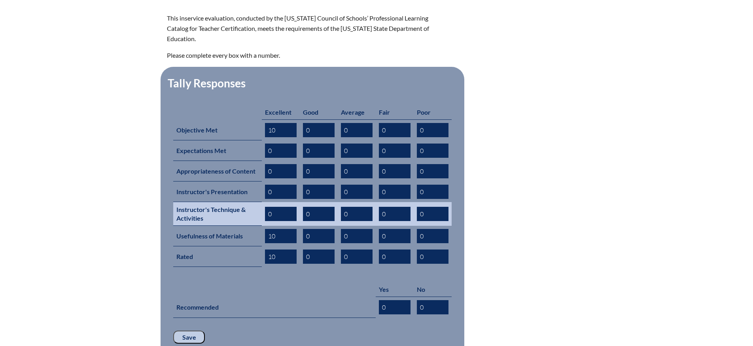
type input "10"
click at [278, 207] on input "0" at bounding box center [281, 214] width 32 height 14
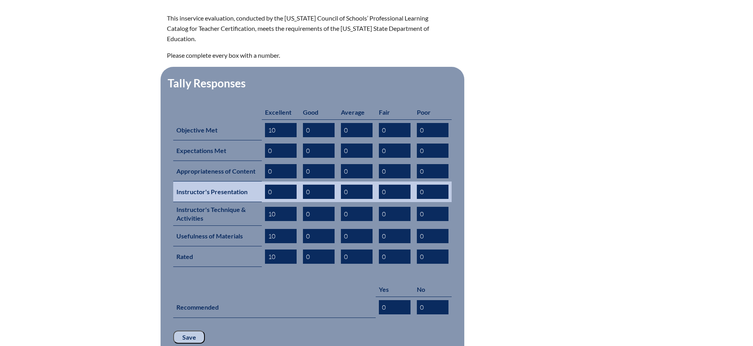
type input "10"
click at [276, 185] on input "0" at bounding box center [281, 192] width 32 height 14
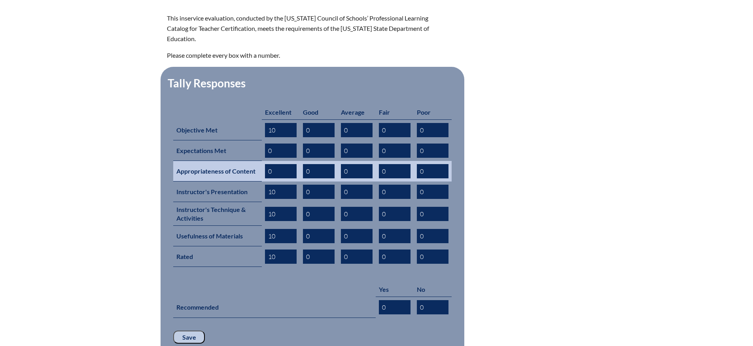
type input "10"
click at [275, 164] on input "0" at bounding box center [281, 171] width 32 height 14
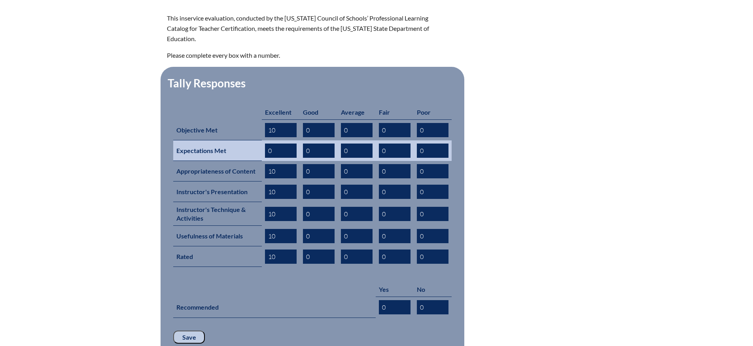
type input "10"
click at [278, 144] on input "0" at bounding box center [281, 151] width 32 height 14
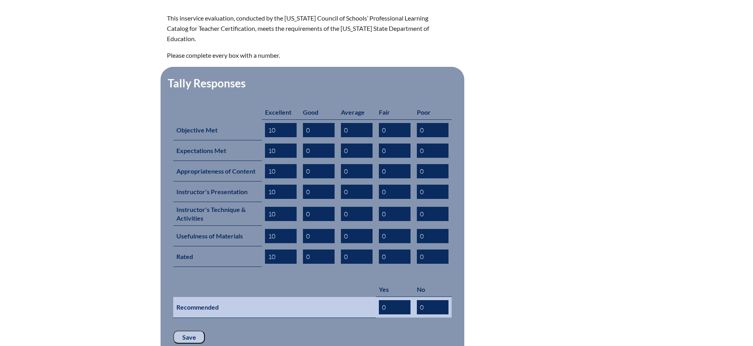
type input "10"
click at [394, 300] on input "0" at bounding box center [395, 307] width 32 height 14
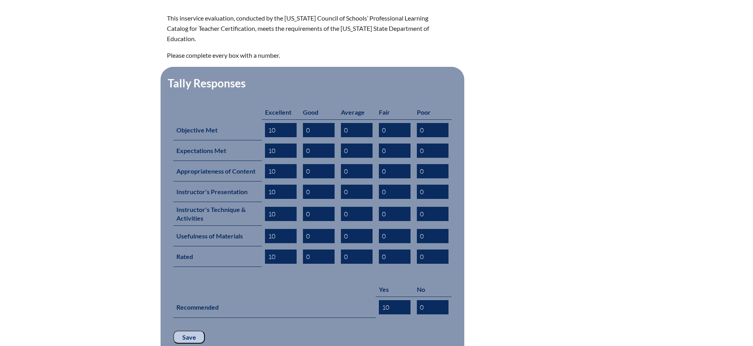
type input "10"
click at [192, 331] on input "Save" at bounding box center [189, 337] width 32 height 13
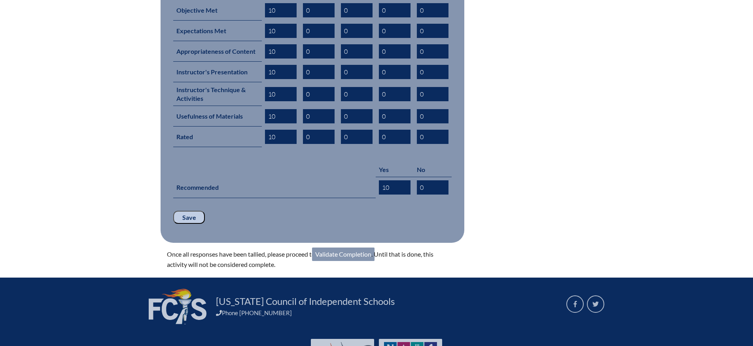
scroll to position [392, 0]
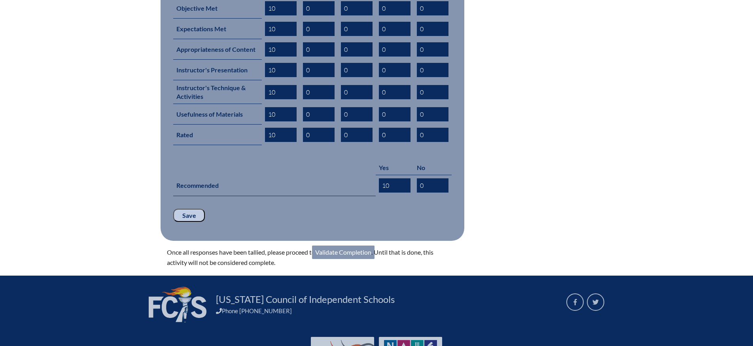
click at [344, 246] on link "Validate Completion" at bounding box center [343, 252] width 62 height 13
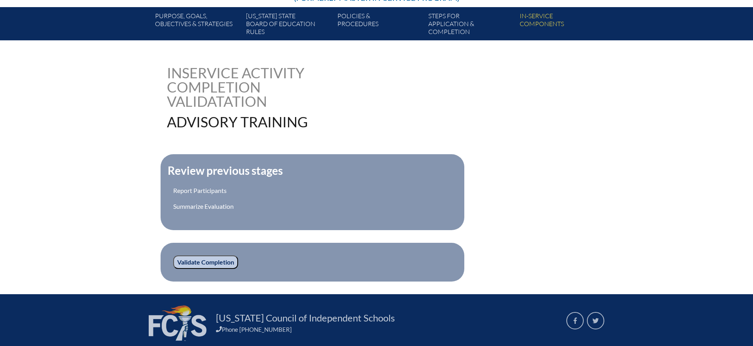
scroll to position [144, 0]
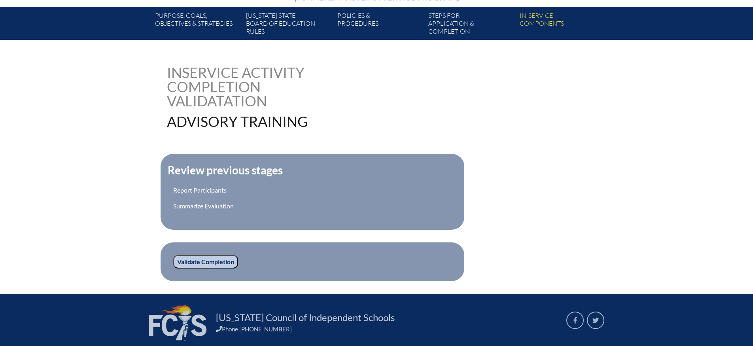
click at [202, 258] on input "Validate Completion" at bounding box center [205, 261] width 65 height 13
